Goal: Information Seeking & Learning: Learn about a topic

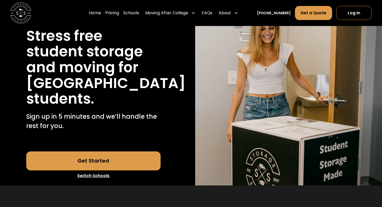
scroll to position [63, 0]
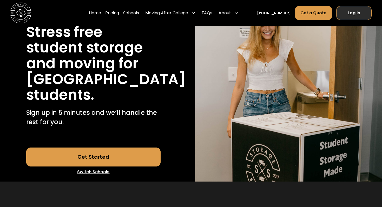
click at [354, 18] on link "Log In" at bounding box center [353, 13] width 35 height 14
click at [84, 15] on link "Pricing" at bounding box center [78, 13] width 14 height 15
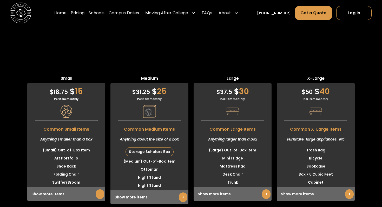
scroll to position [1592, 0]
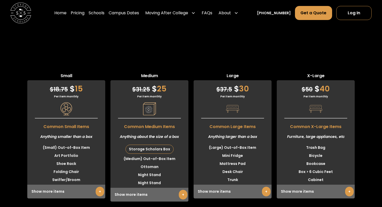
click at [345, 187] on link "+" at bounding box center [349, 192] width 9 height 10
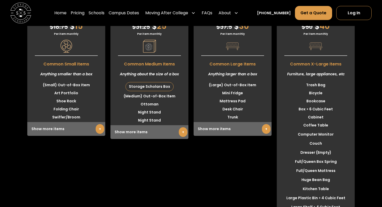
scroll to position [1595, 0]
